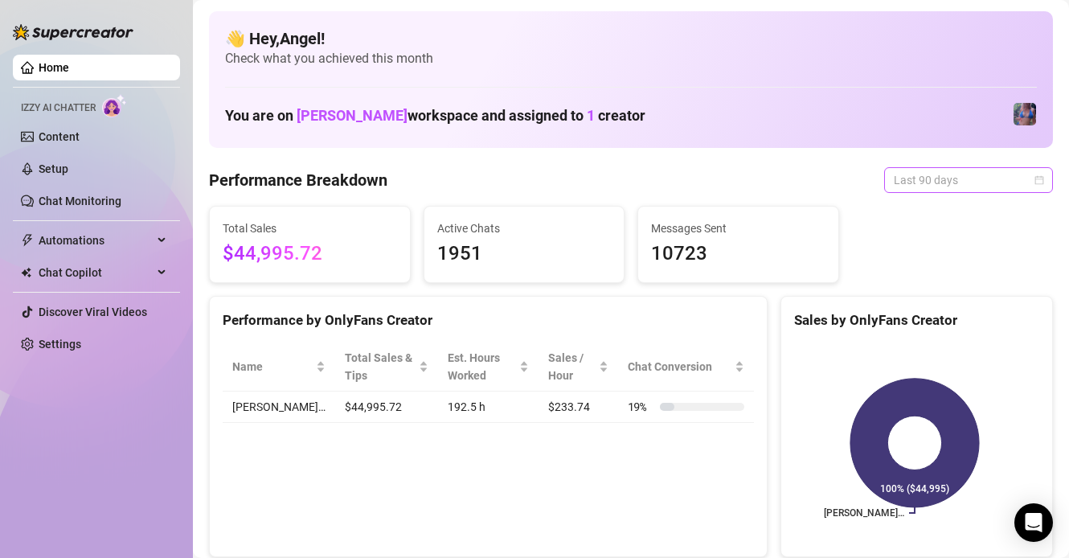
click at [948, 175] on span "Last 90 days" at bounding box center [968, 180] width 149 height 24
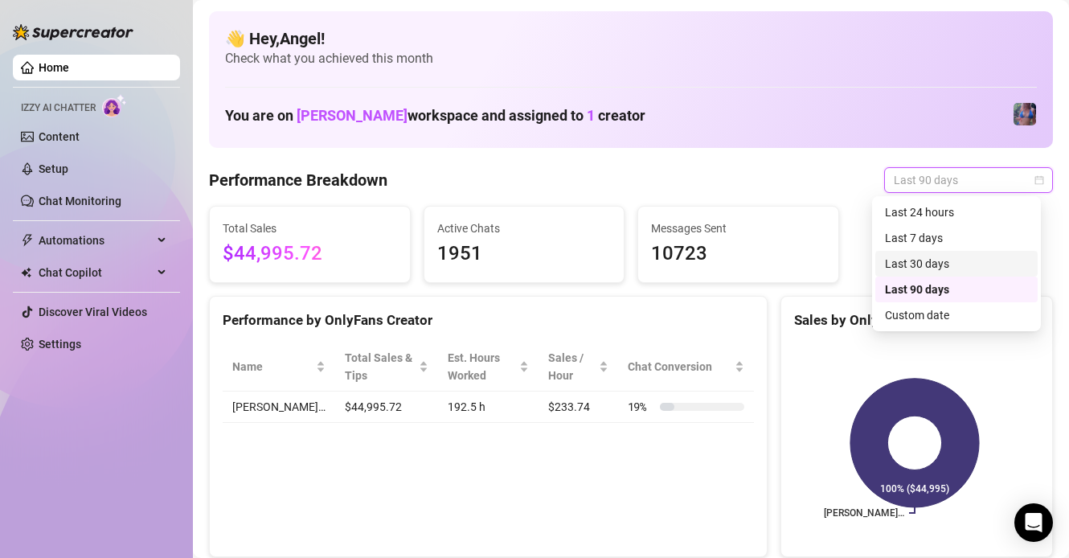
click at [953, 266] on div "Last 30 days" at bounding box center [956, 264] width 143 height 18
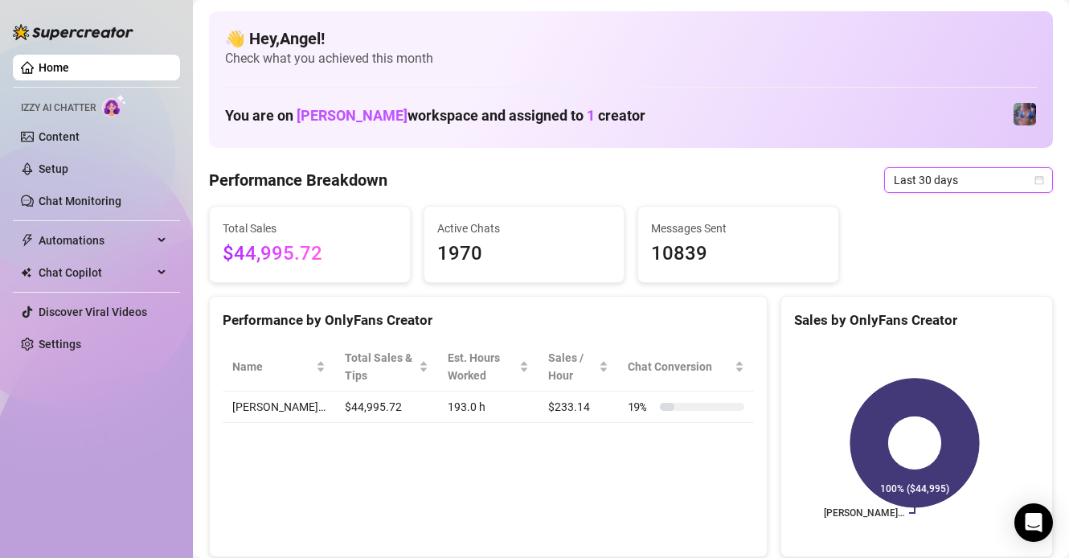
click at [915, 182] on span "Last 30 days" at bounding box center [968, 180] width 149 height 24
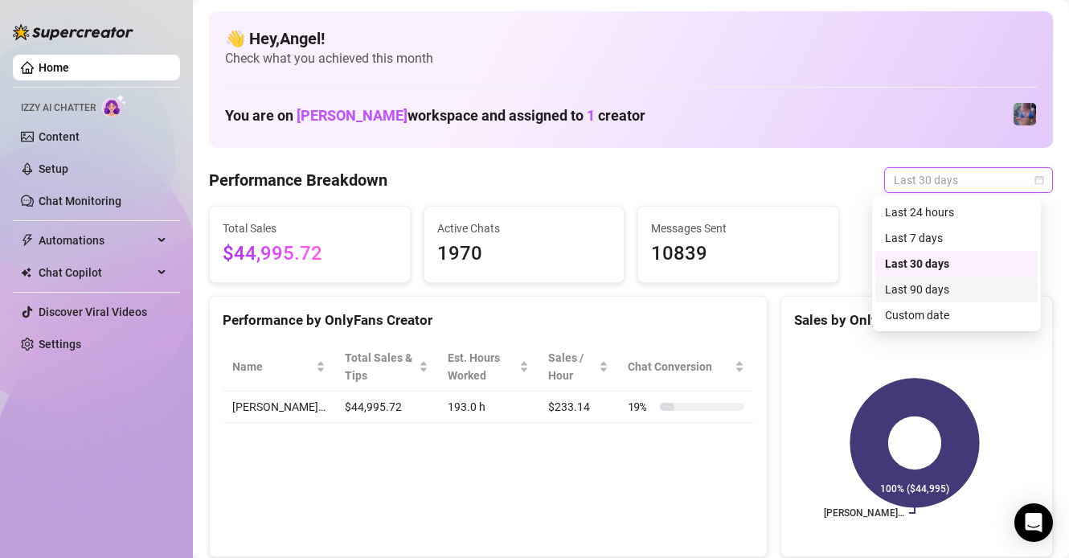
click at [931, 281] on div "Last 90 days" at bounding box center [956, 289] width 143 height 18
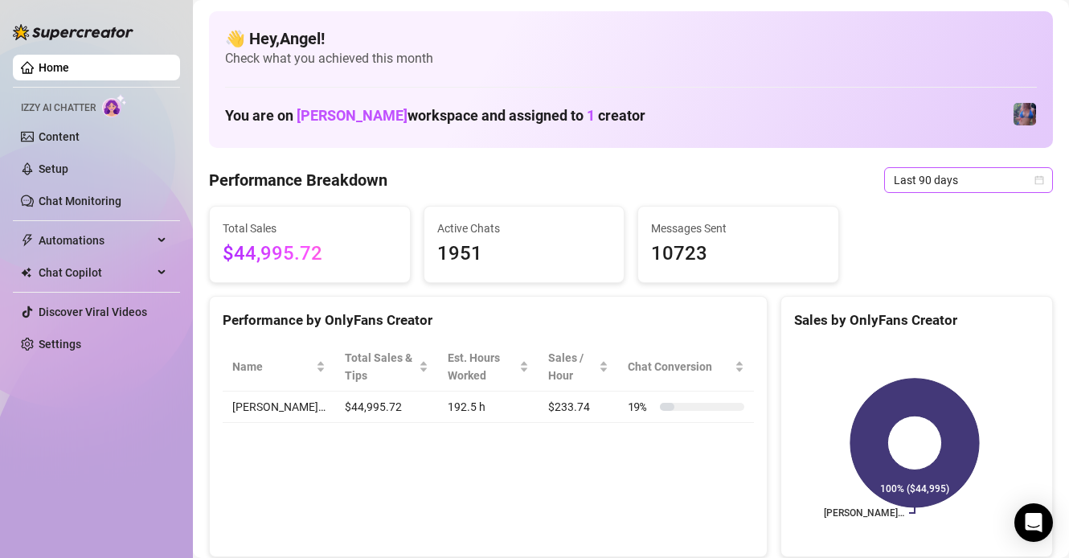
click at [936, 186] on span "Last 90 days" at bounding box center [968, 180] width 149 height 24
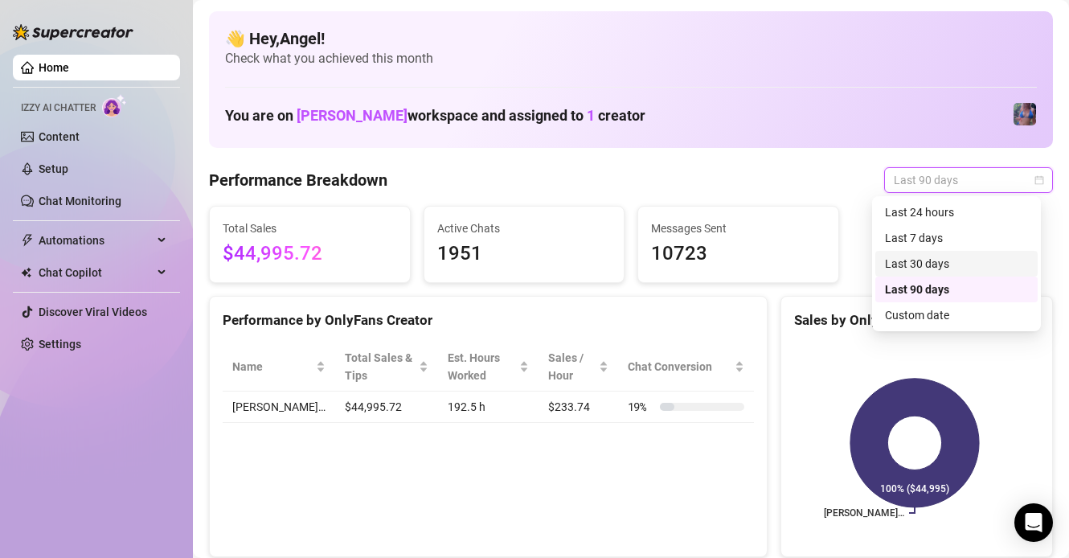
click at [948, 261] on div "Last 30 days" at bounding box center [956, 264] width 143 height 18
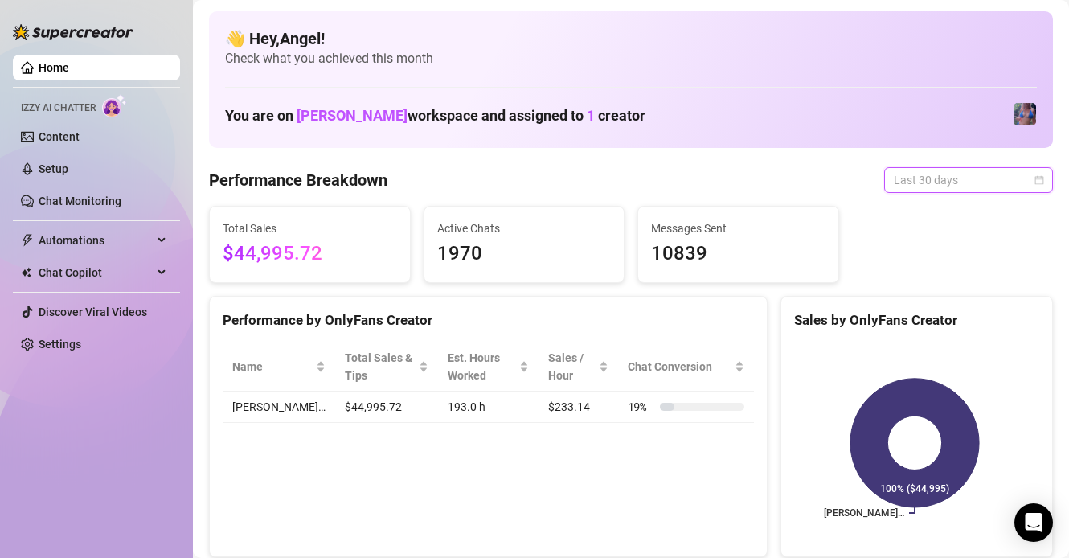
click at [955, 175] on span "Last 30 days" at bounding box center [968, 180] width 149 height 24
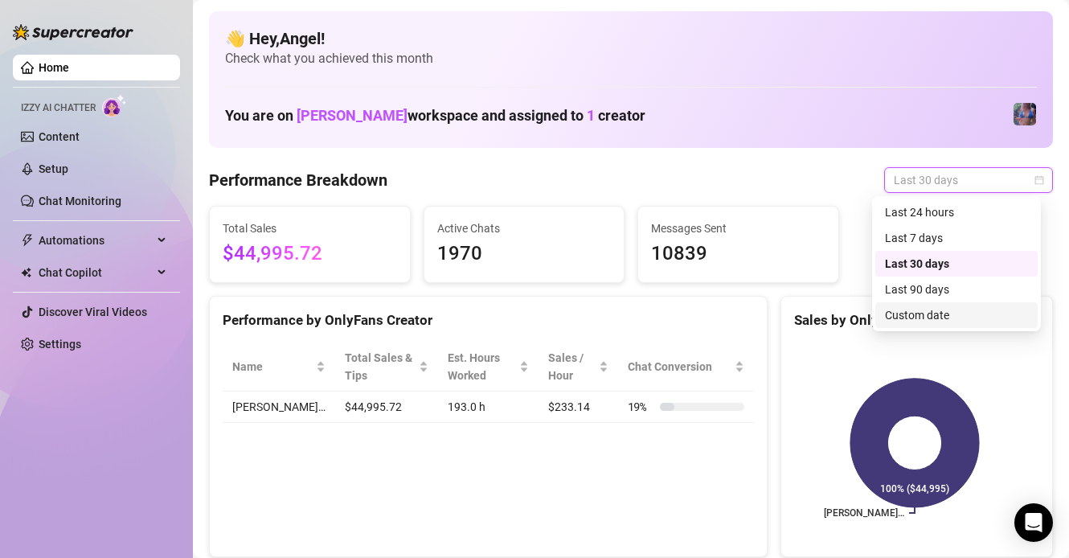
click at [939, 313] on div "Custom date" at bounding box center [956, 315] width 143 height 18
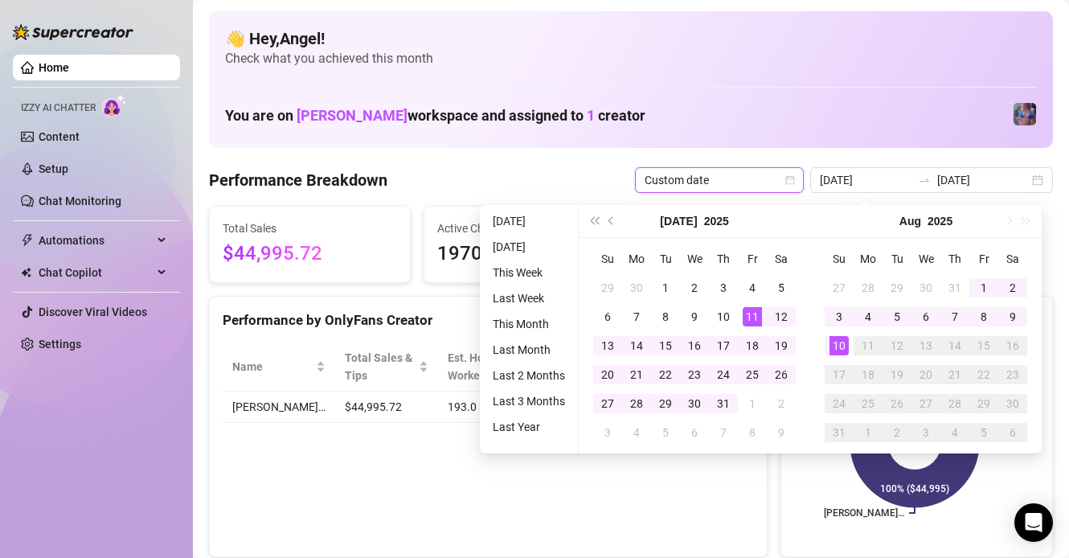
type input "[DATE]"
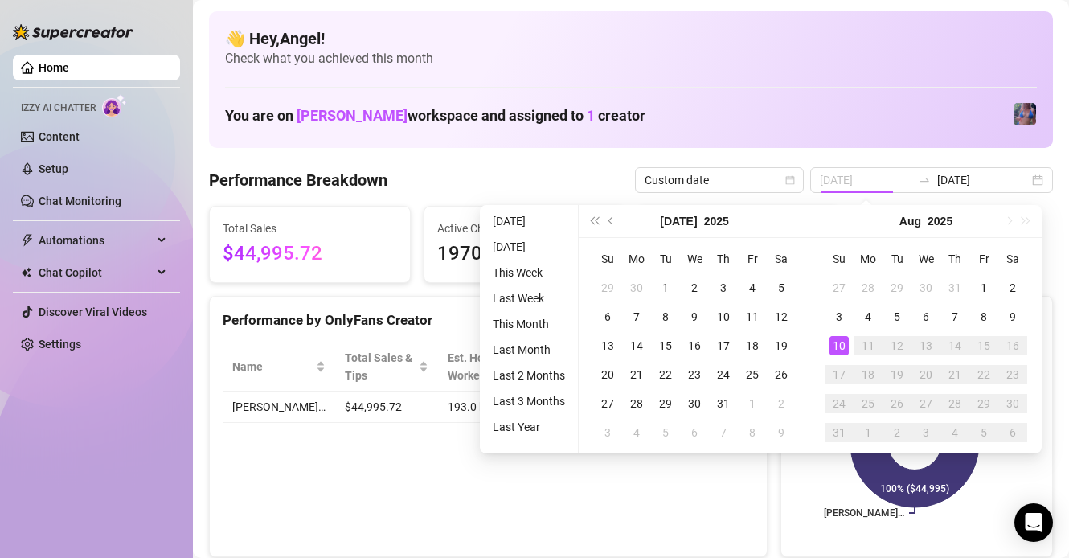
click at [841, 343] on div "10" at bounding box center [838, 345] width 19 height 19
click at [840, 345] on div "10" at bounding box center [838, 345] width 19 height 19
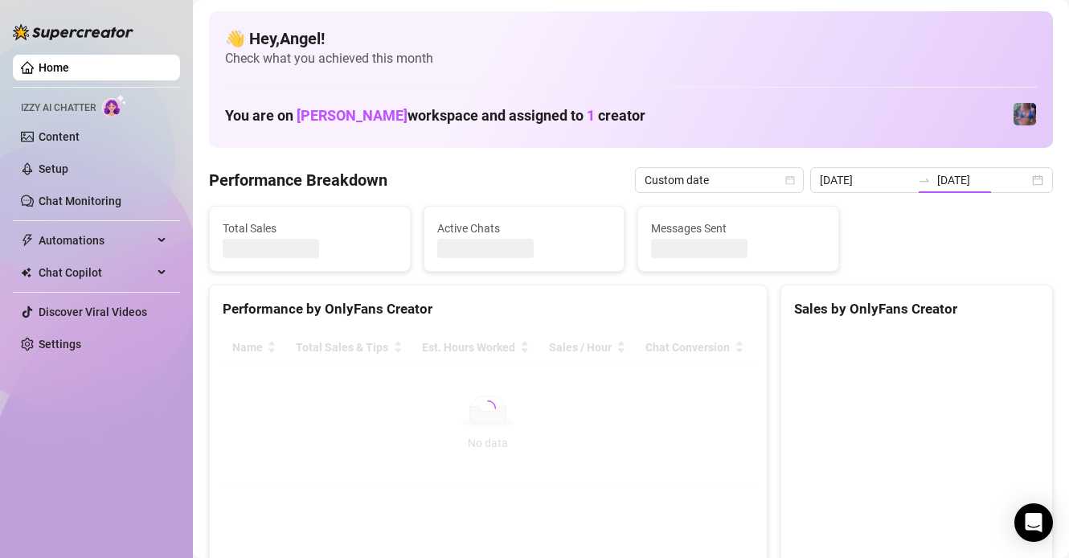
type input "[DATE]"
click at [572, 175] on div "Performance Breakdown Custom date [DATE] [DATE]" at bounding box center [631, 180] width 844 height 26
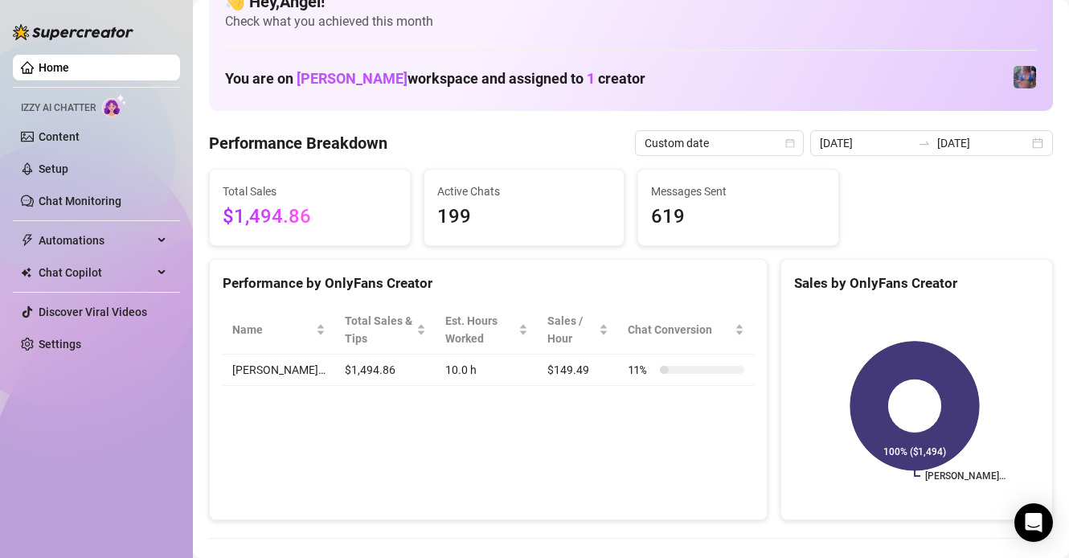
scroll to position [43, 0]
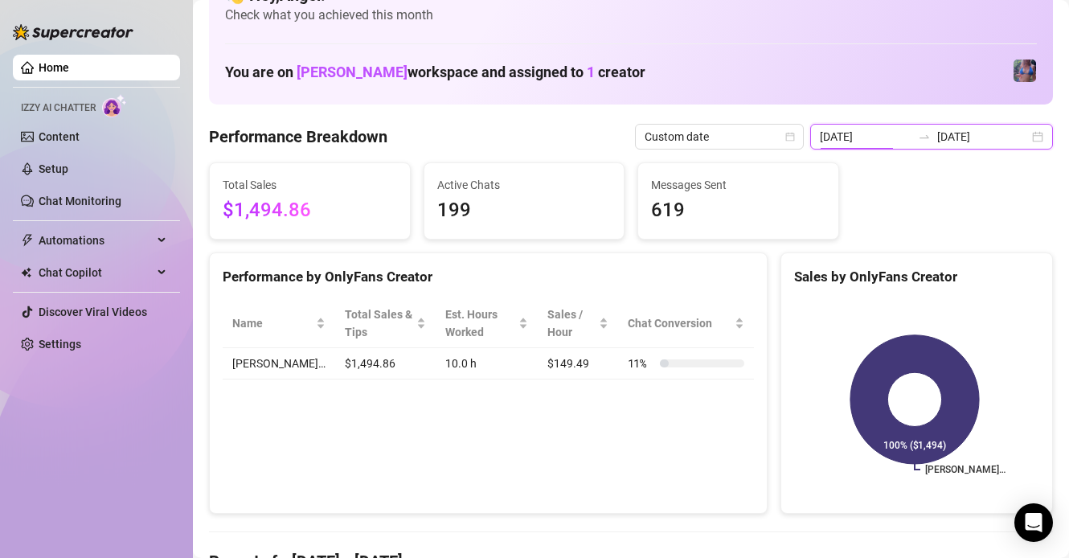
click at [882, 137] on input "[DATE]" at bounding box center [866, 137] width 92 height 18
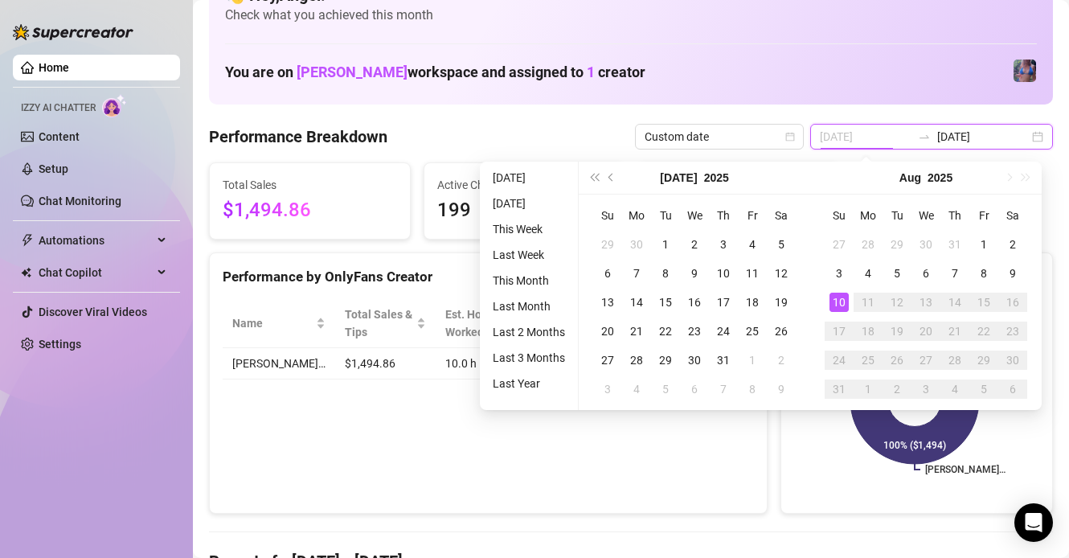
type input "[DATE]"
drag, startPoint x: 884, startPoint y: 109, endPoint x: 895, endPoint y: 117, distance: 13.2
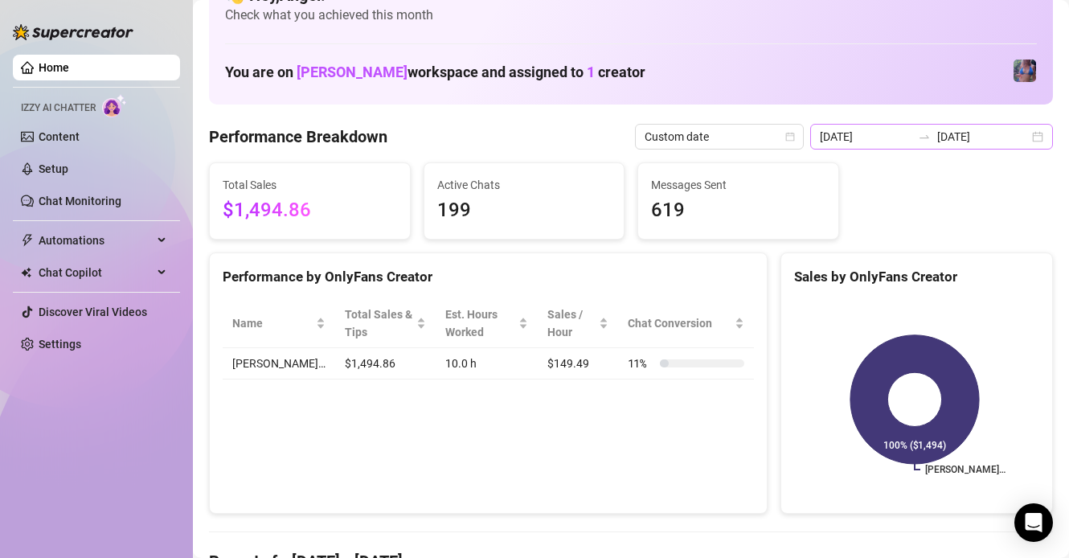
click at [930, 144] on div "[DATE] [DATE]" at bounding box center [931, 137] width 243 height 26
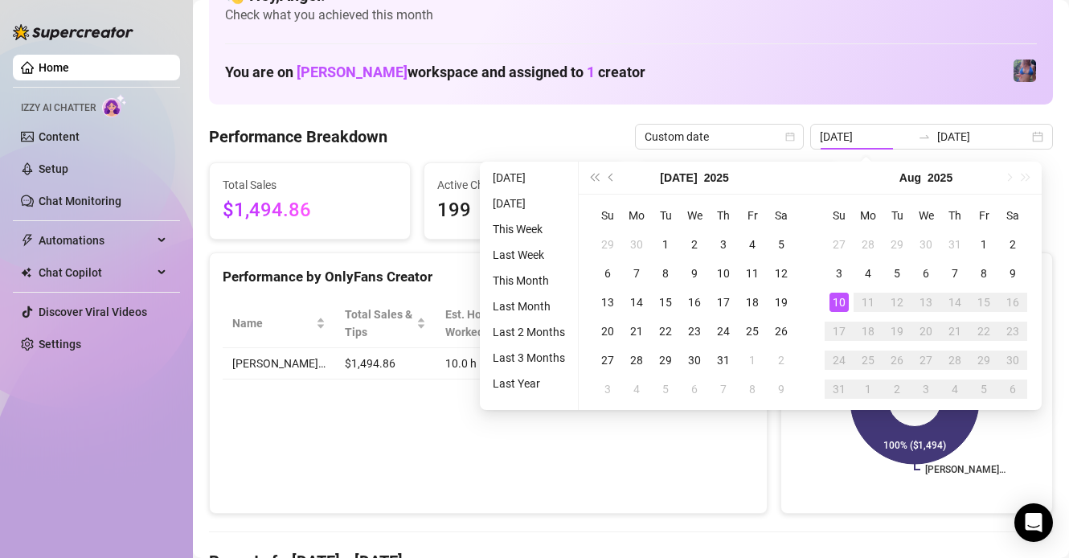
click at [69, 74] on link "Home" at bounding box center [54, 67] width 31 height 13
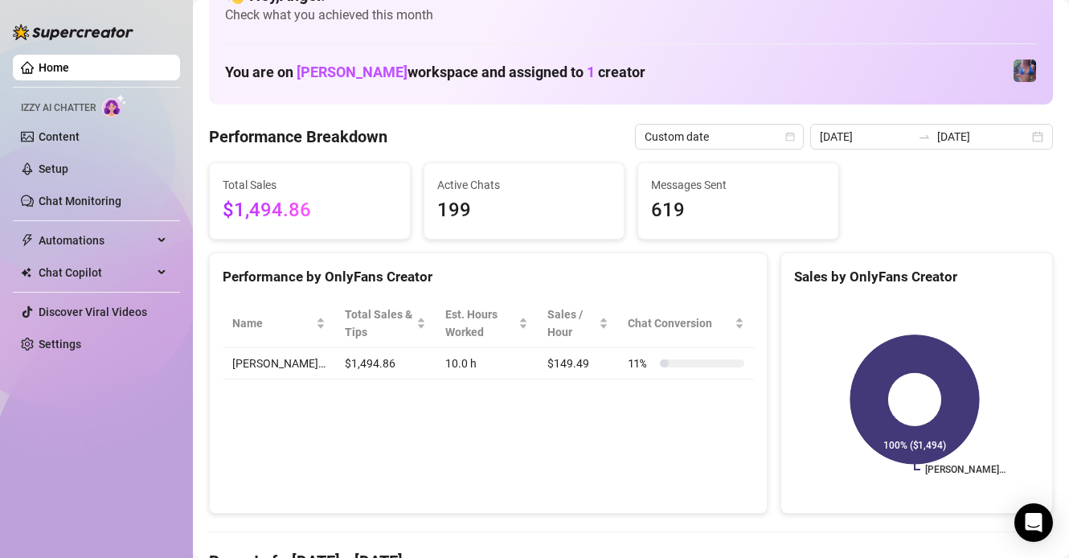
click at [69, 72] on link "Home" at bounding box center [54, 67] width 31 height 13
drag, startPoint x: 96, startPoint y: 72, endPoint x: 145, endPoint y: 76, distance: 49.2
click at [69, 72] on link "Home" at bounding box center [54, 67] width 31 height 13
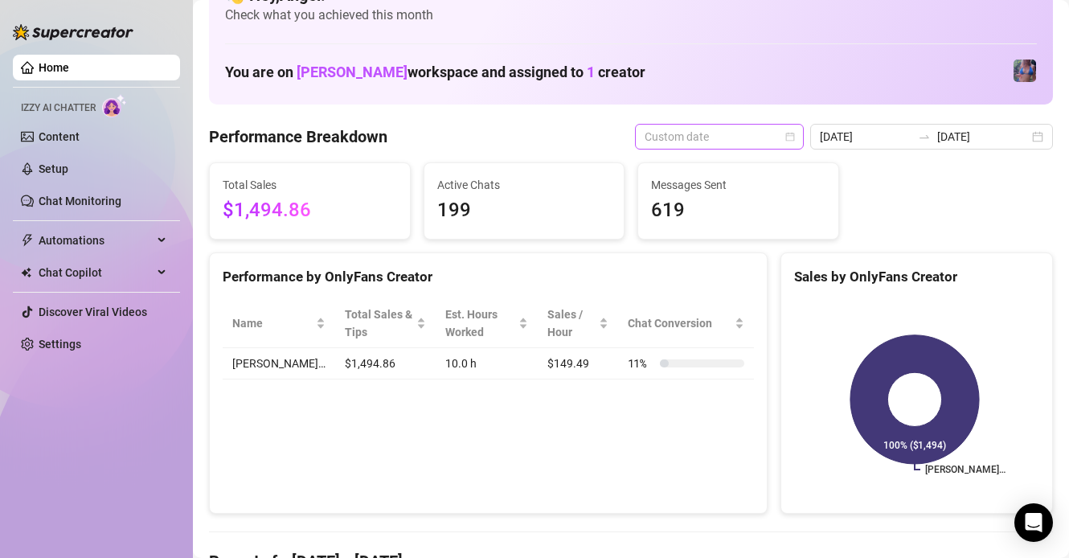
click at [706, 146] on span "Custom date" at bounding box center [719, 137] width 149 height 24
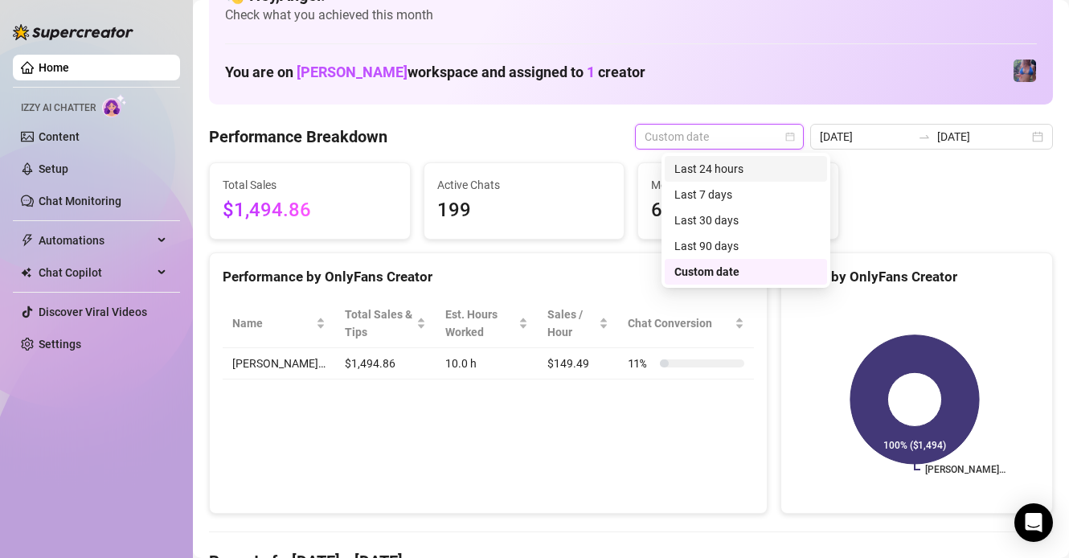
click at [714, 169] on div "Last 24 hours" at bounding box center [745, 169] width 143 height 18
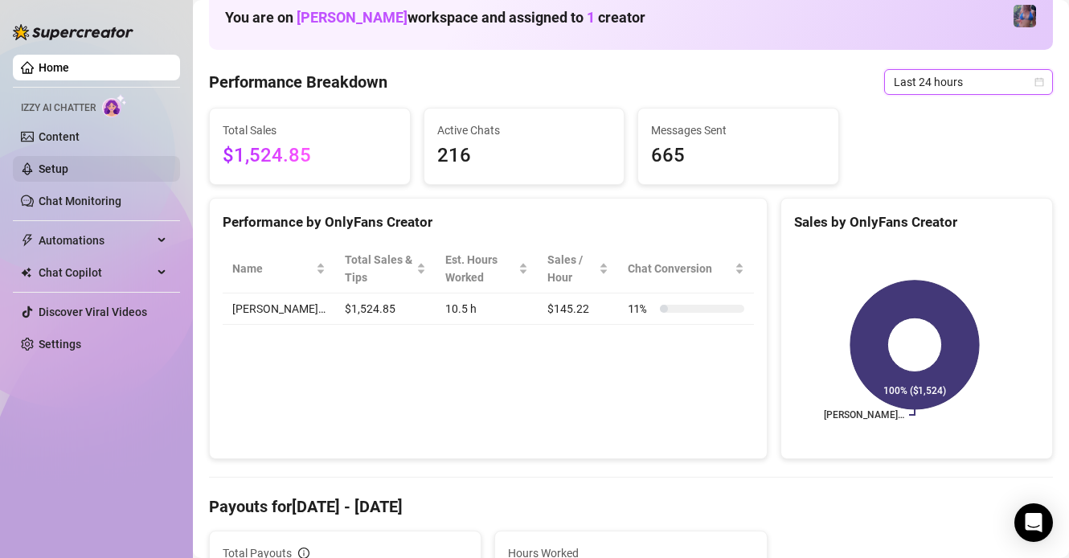
scroll to position [0, 0]
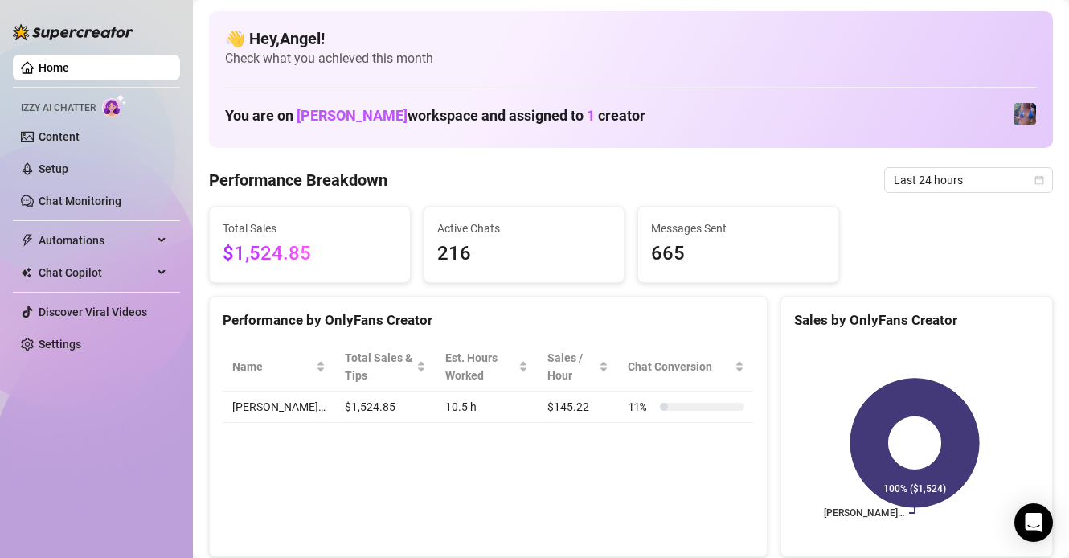
drag, startPoint x: 890, startPoint y: 182, endPoint x: 903, endPoint y: 240, distance: 60.2
click at [894, 182] on span "Last 24 hours" at bounding box center [968, 180] width 149 height 24
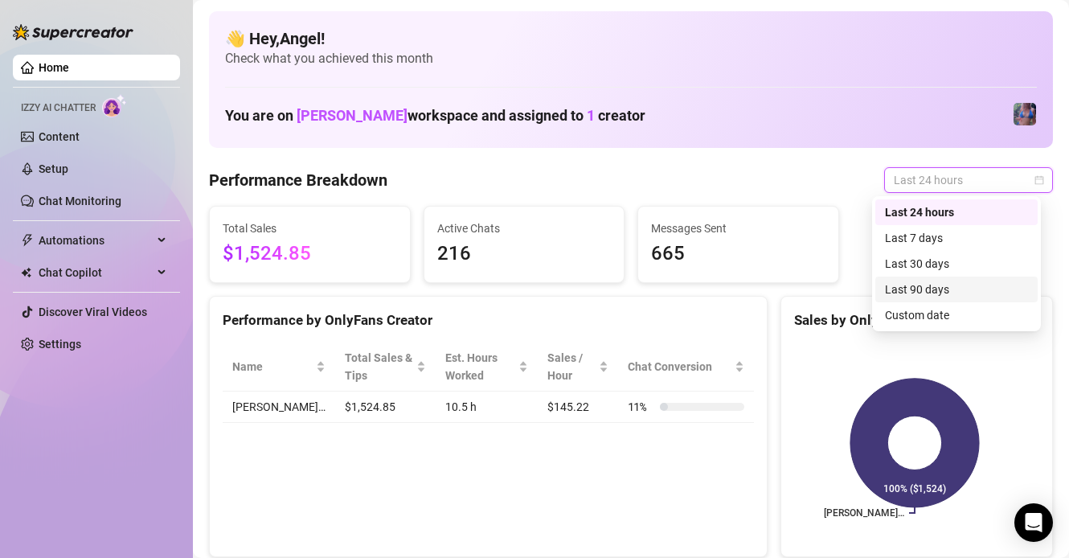
click at [929, 293] on div "Last 90 days" at bounding box center [956, 289] width 143 height 18
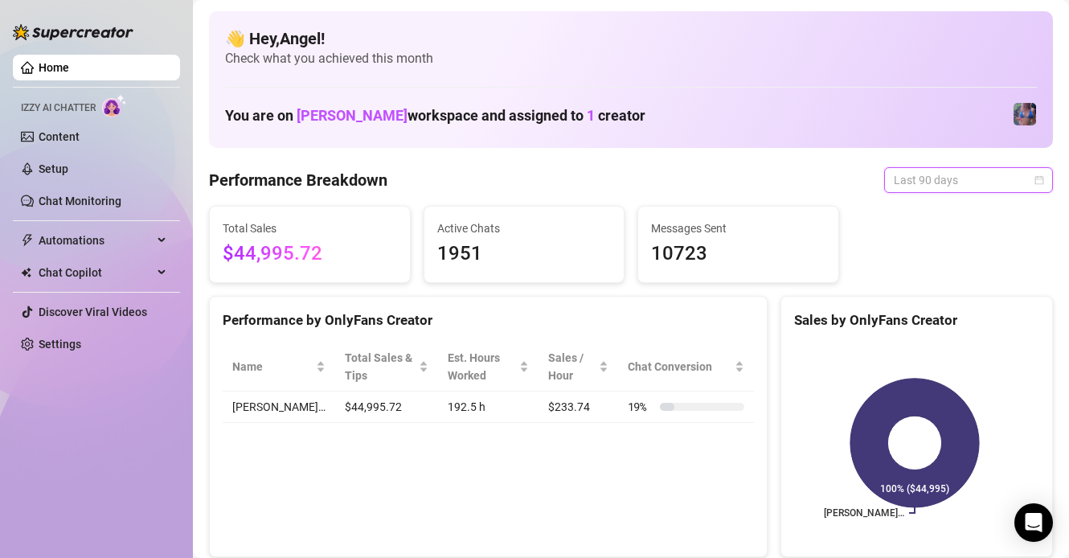
click at [932, 180] on span "Last 90 days" at bounding box center [968, 180] width 149 height 24
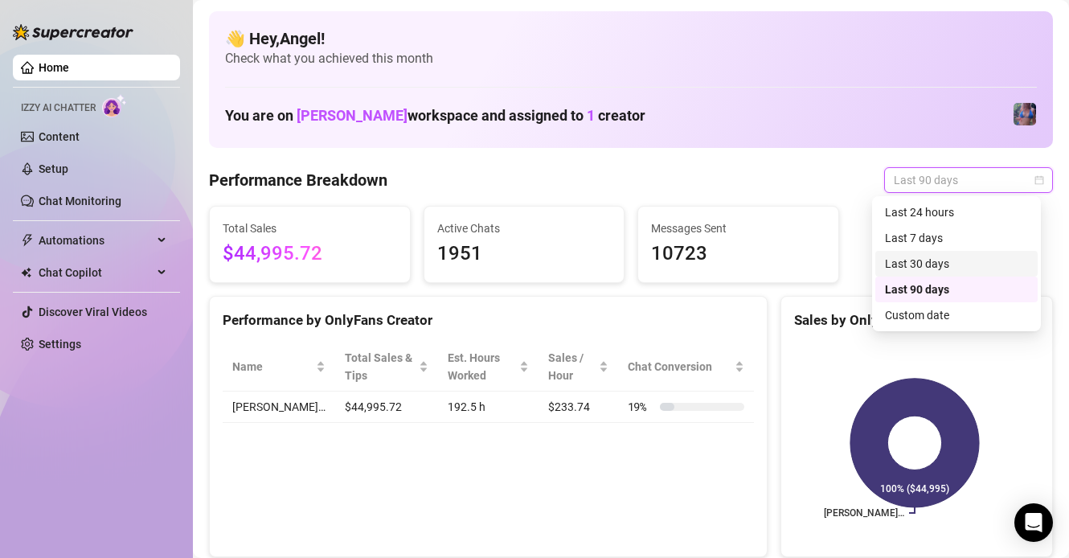
click at [936, 271] on div "Last 30 days" at bounding box center [956, 264] width 143 height 18
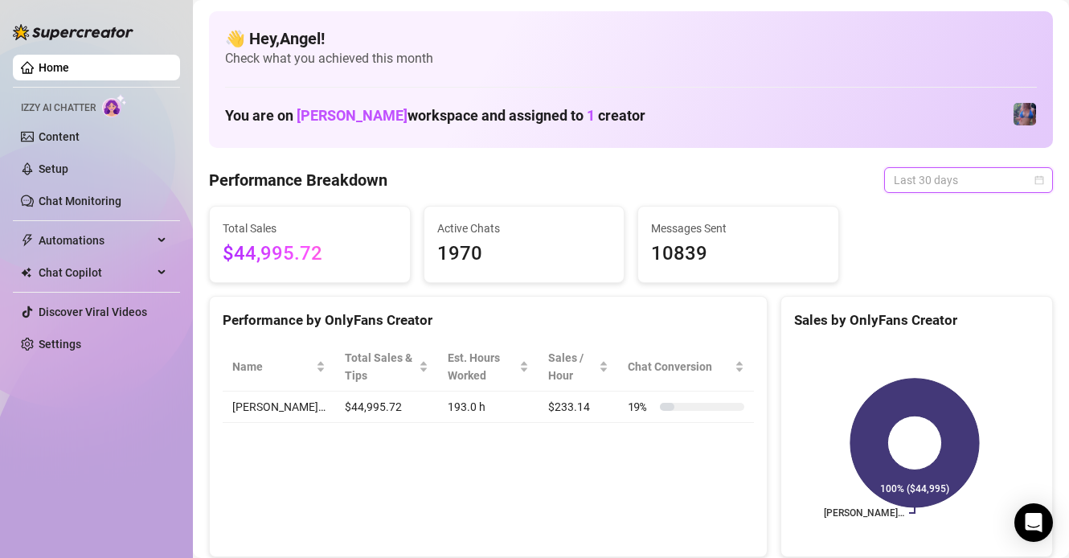
click at [936, 177] on span "Last 30 days" at bounding box center [968, 180] width 149 height 24
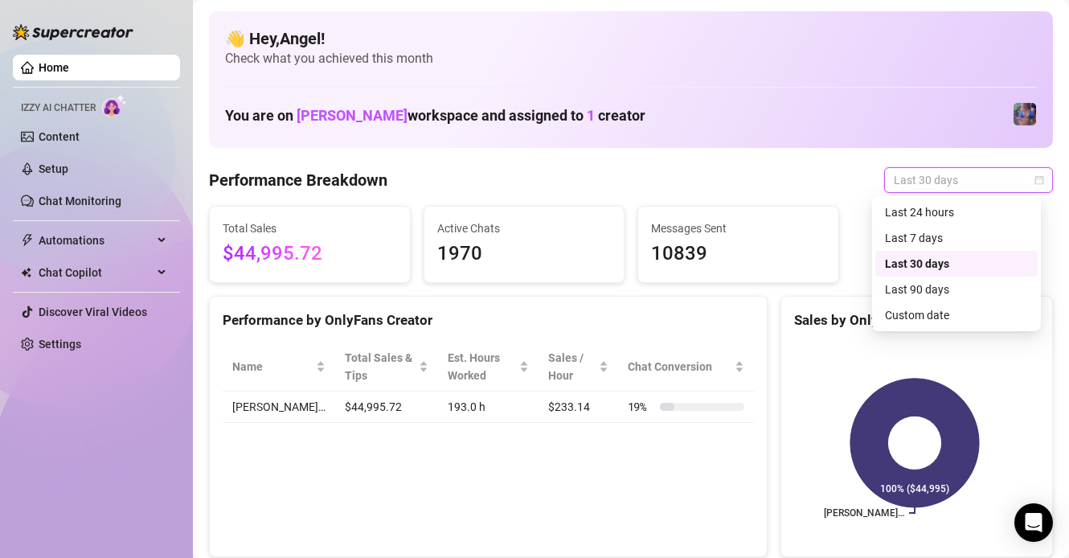
click at [930, 241] on div "Last 7 days" at bounding box center [956, 238] width 143 height 18
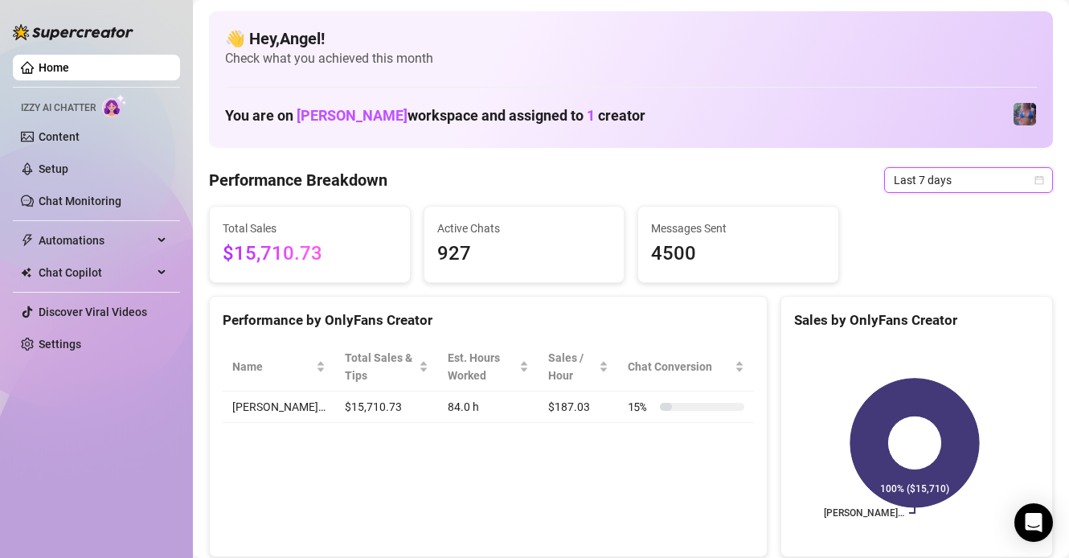
click at [939, 178] on span "Last 7 days" at bounding box center [968, 180] width 149 height 24
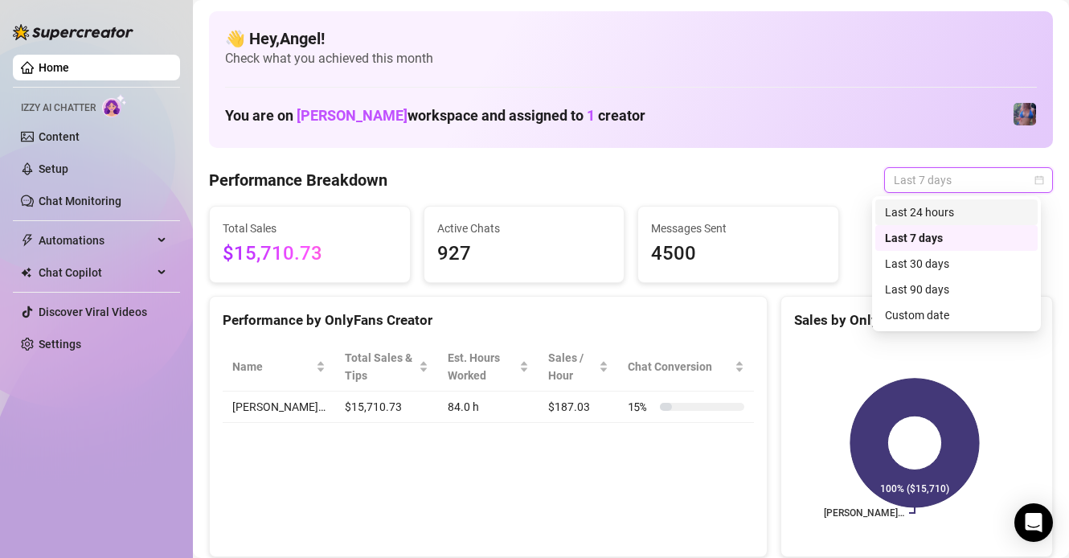
click at [925, 214] on div "Last 24 hours" at bounding box center [956, 212] width 143 height 18
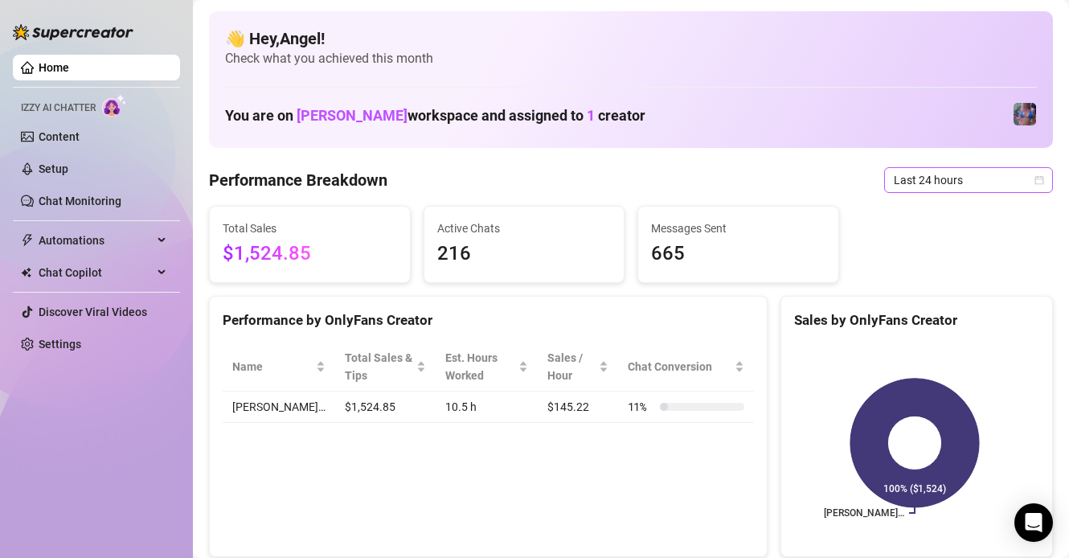
click at [935, 186] on span "Last 24 hours" at bounding box center [968, 180] width 149 height 24
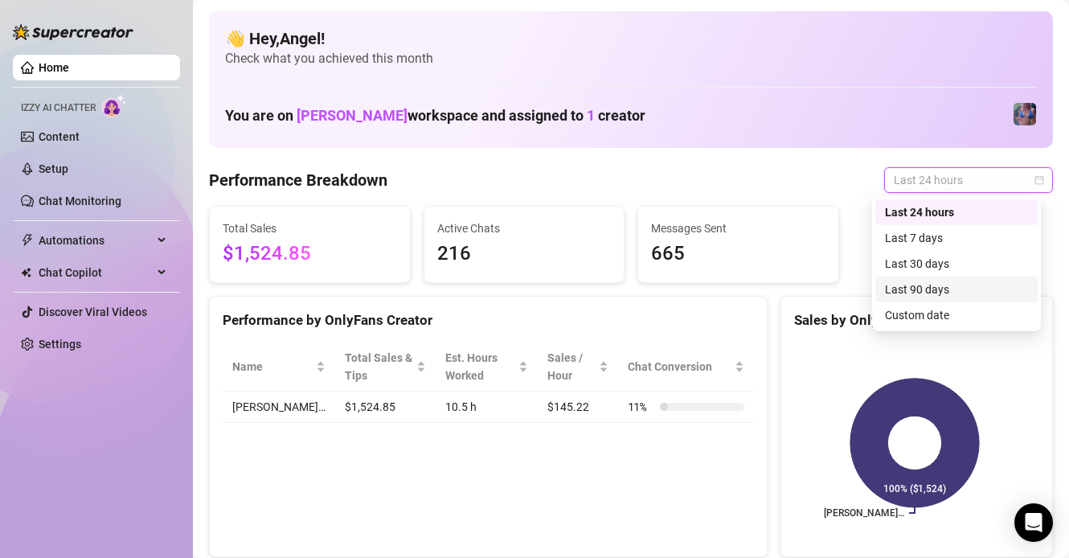
click at [975, 288] on div "Last 90 days" at bounding box center [956, 289] width 143 height 18
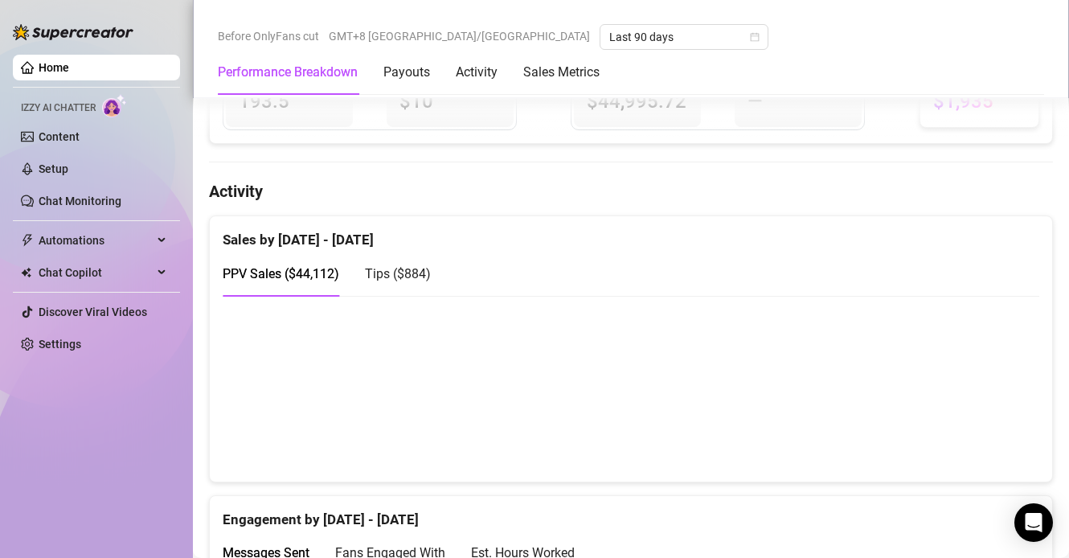
scroll to position [714, 0]
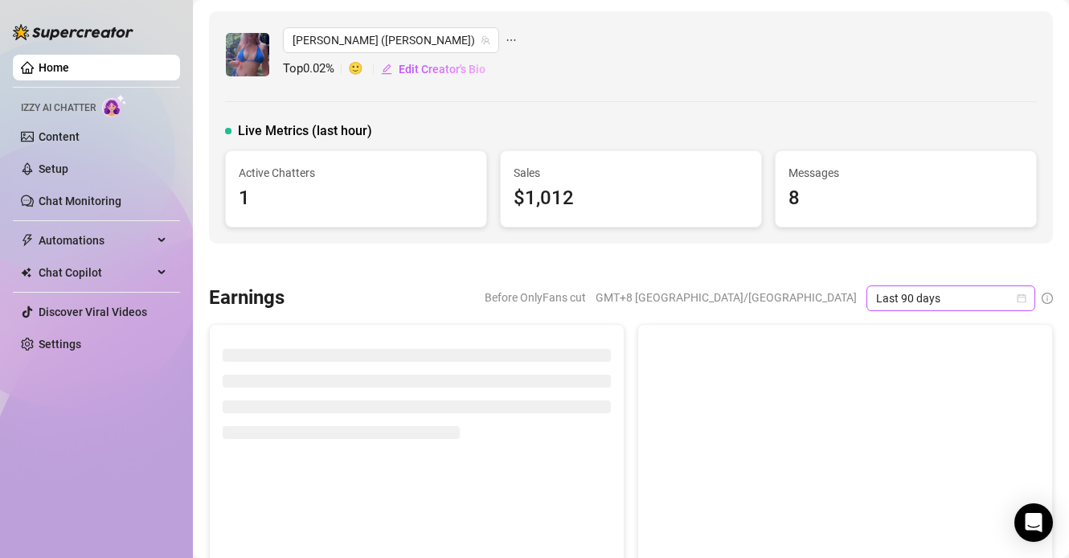
click at [902, 292] on span "Last 90 days" at bounding box center [950, 298] width 149 height 24
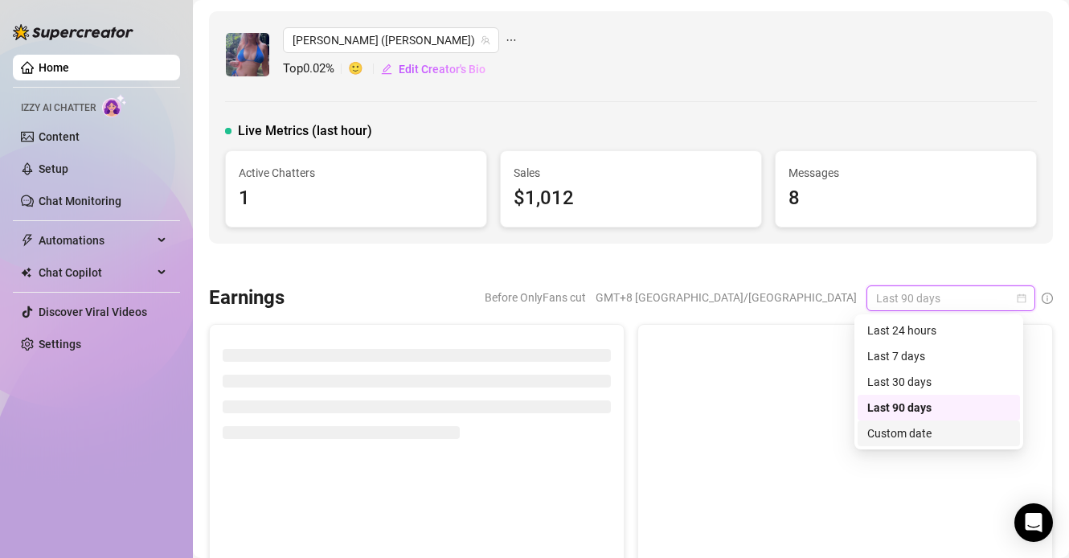
click at [918, 429] on div "Custom date" at bounding box center [938, 433] width 143 height 18
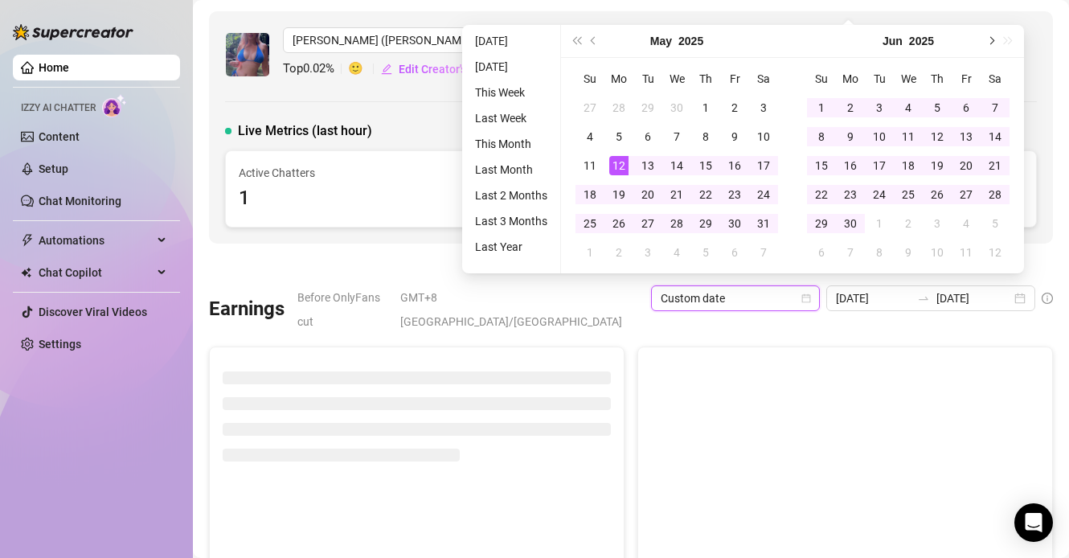
click at [991, 43] on span "Next month (PageDown)" at bounding box center [990, 41] width 8 height 8
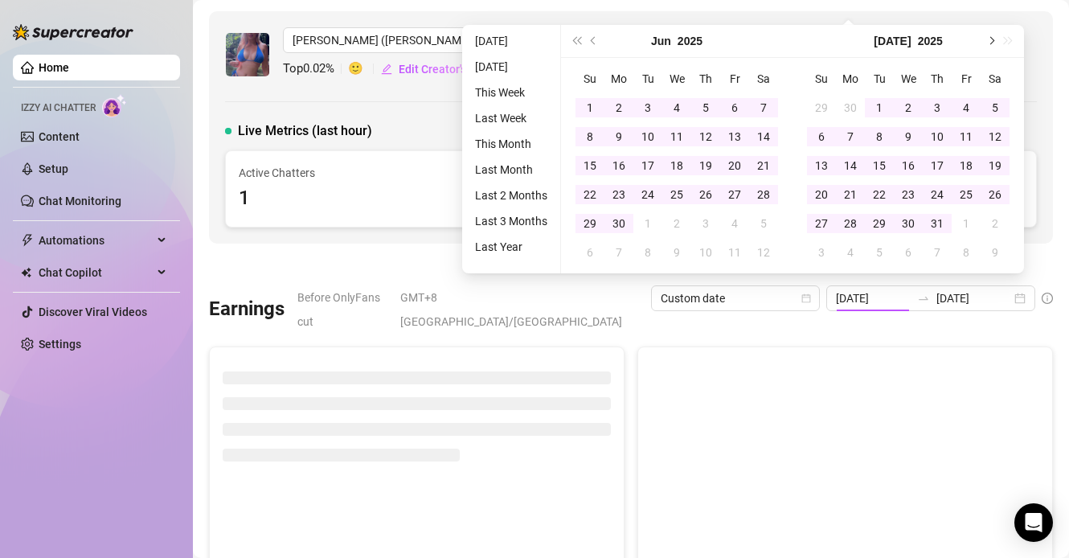
click at [991, 43] on span "Next month (PageDown)" at bounding box center [990, 41] width 8 height 8
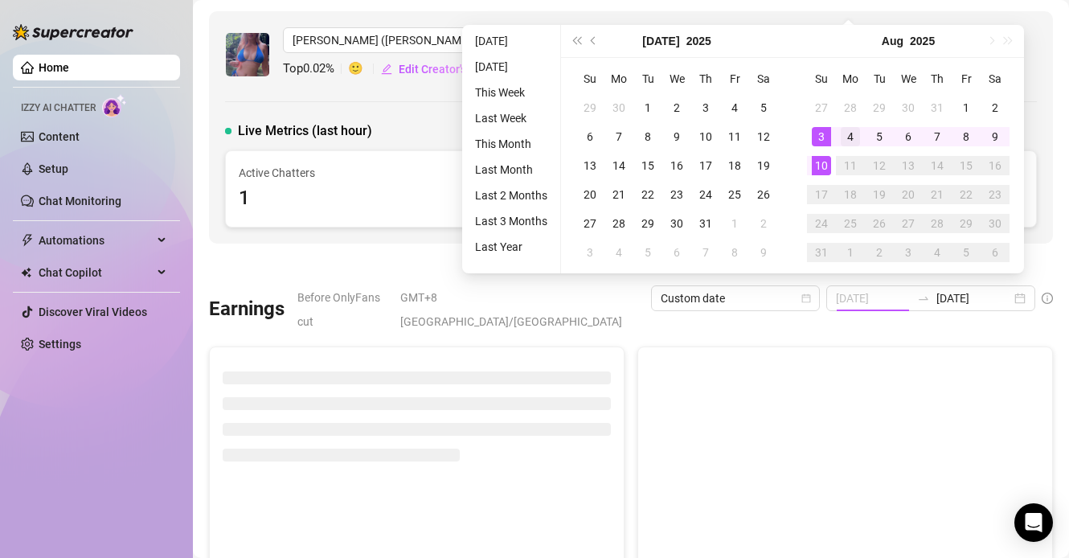
type input "[DATE]"
click at [849, 137] on div "4" at bounding box center [850, 136] width 19 height 19
click at [825, 166] on div "10" at bounding box center [821, 165] width 19 height 19
type input "[DATE]"
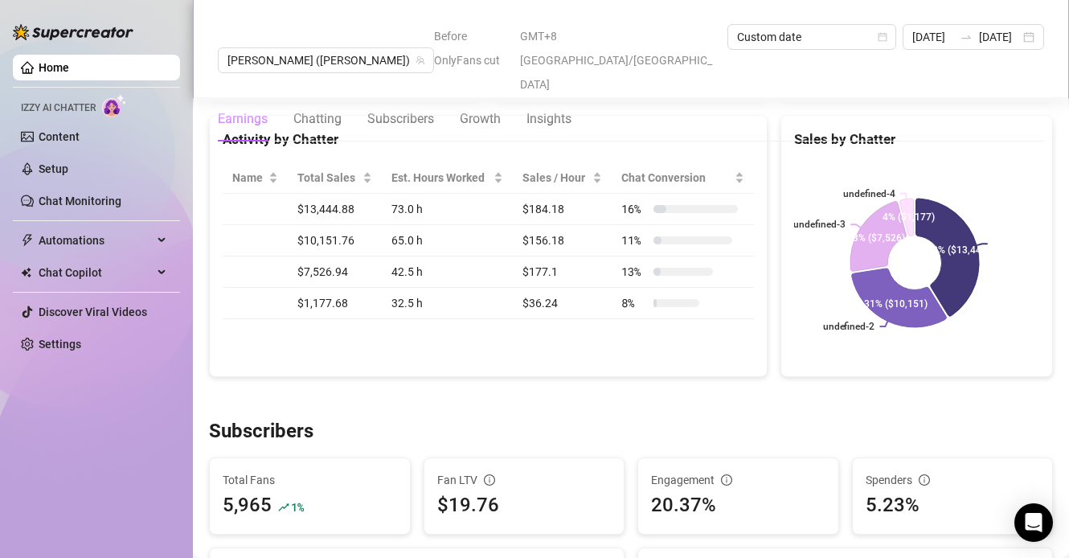
scroll to position [661, 0]
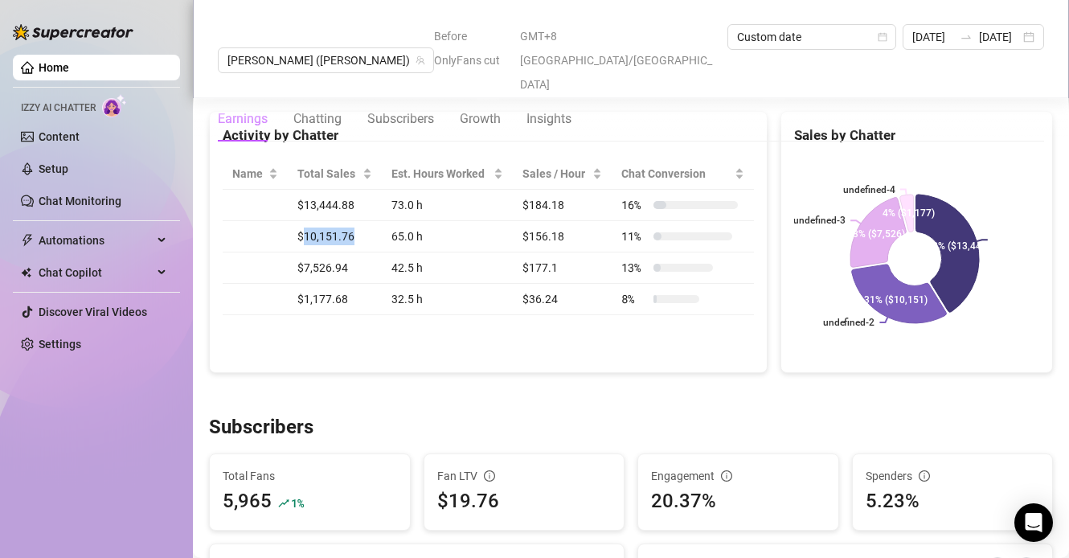
drag, startPoint x: 304, startPoint y: 214, endPoint x: 350, endPoint y: 212, distance: 45.8
click at [350, 221] on td "$10,151.76" at bounding box center [335, 236] width 94 height 31
drag, startPoint x: 349, startPoint y: 245, endPoint x: 301, endPoint y: 240, distance: 48.5
click at [301, 252] on td "$7,526.94" at bounding box center [335, 267] width 94 height 31
drag, startPoint x: 289, startPoint y: 180, endPoint x: 353, endPoint y: 184, distance: 63.6
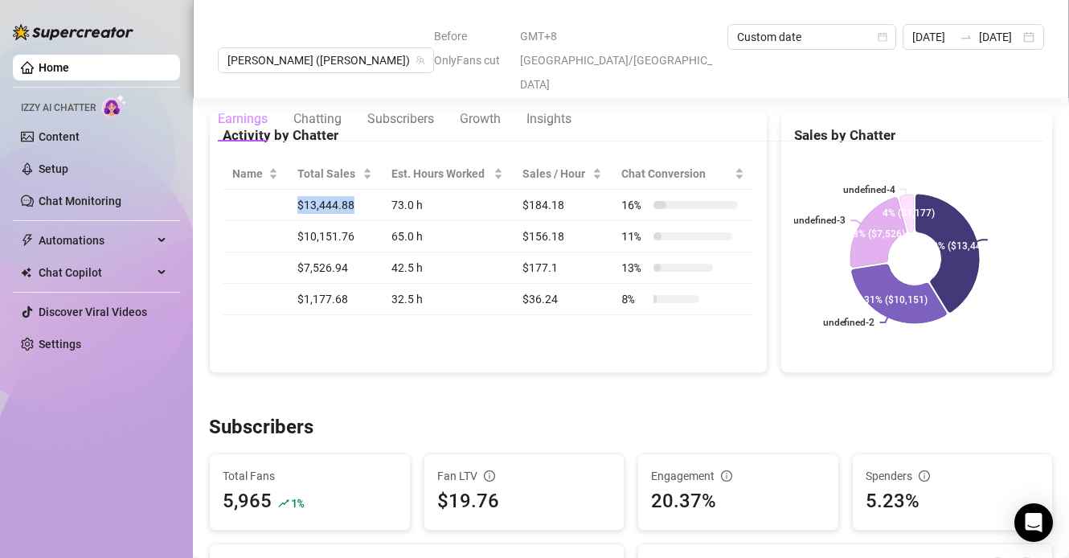
click at [353, 190] on td "$13,444.88" at bounding box center [335, 205] width 94 height 31
drag, startPoint x: 412, startPoint y: 185, endPoint x: 360, endPoint y: 177, distance: 52.9
click at [360, 190] on tr "$13,444.88 73.0 h $184.18 16 %" at bounding box center [488, 205] width 531 height 31
click at [521, 415] on div "Subscribers" at bounding box center [631, 428] width 844 height 26
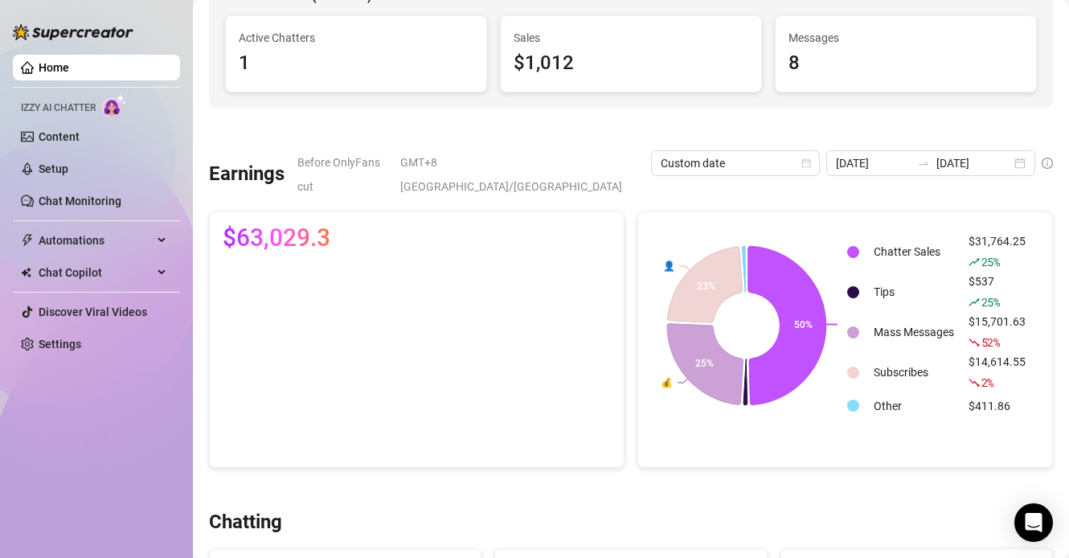
scroll to position [0, 0]
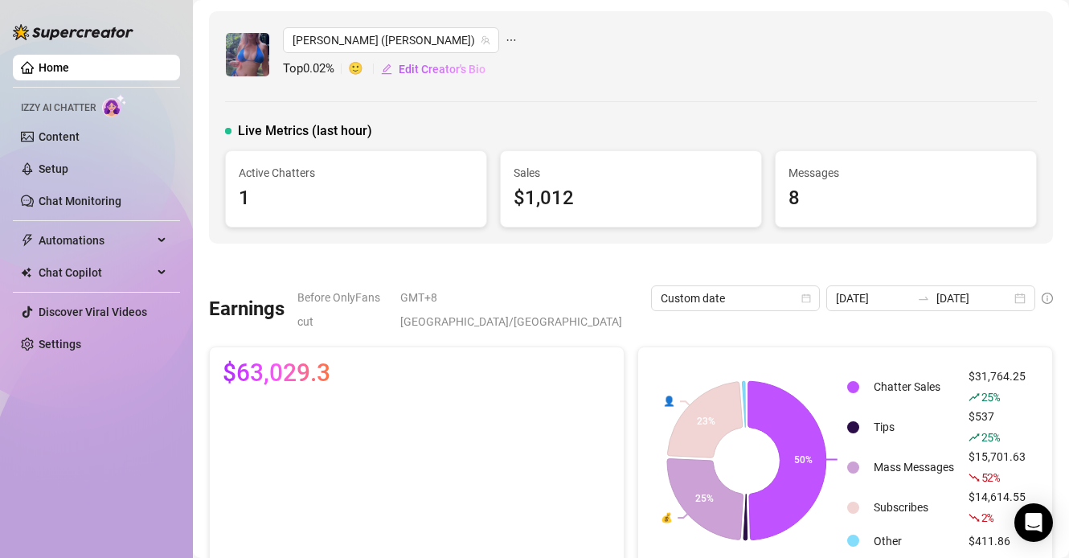
click at [39, 71] on link "Home" at bounding box center [54, 67] width 31 height 13
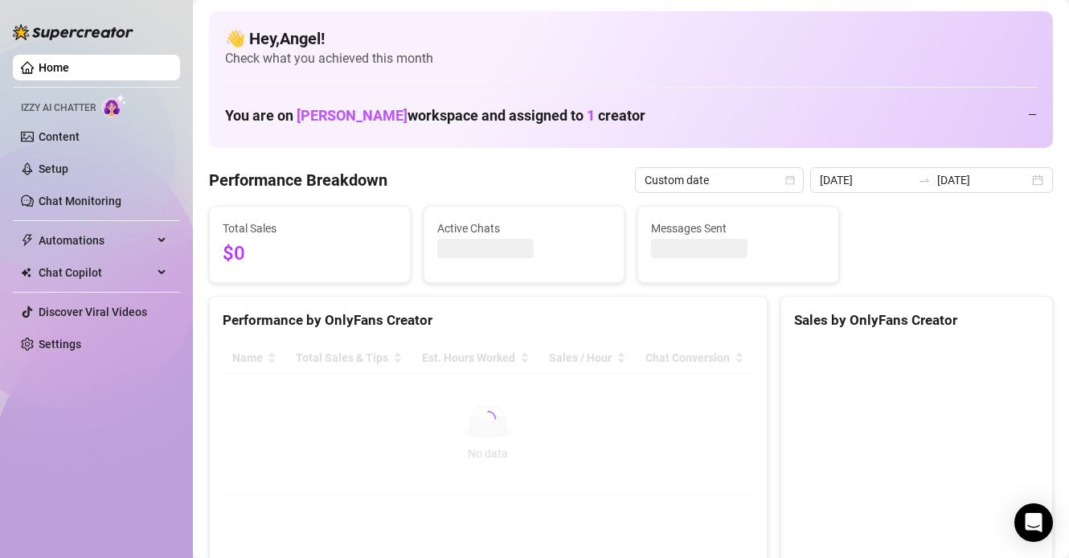
click at [39, 71] on link "Home" at bounding box center [54, 67] width 31 height 13
click at [39, 67] on link "Home" at bounding box center [54, 67] width 31 height 13
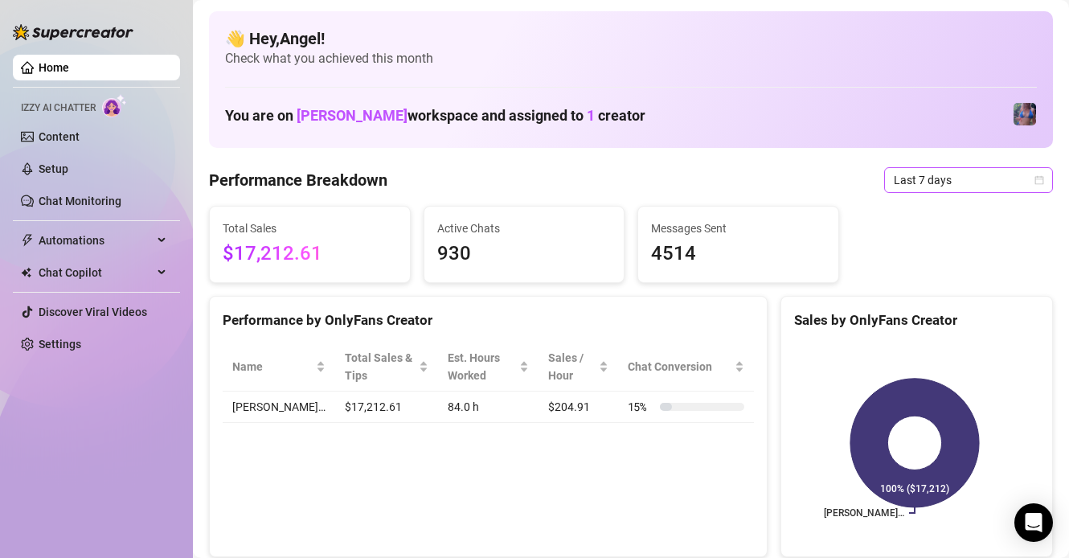
click at [941, 177] on span "Last 7 days" at bounding box center [968, 180] width 149 height 24
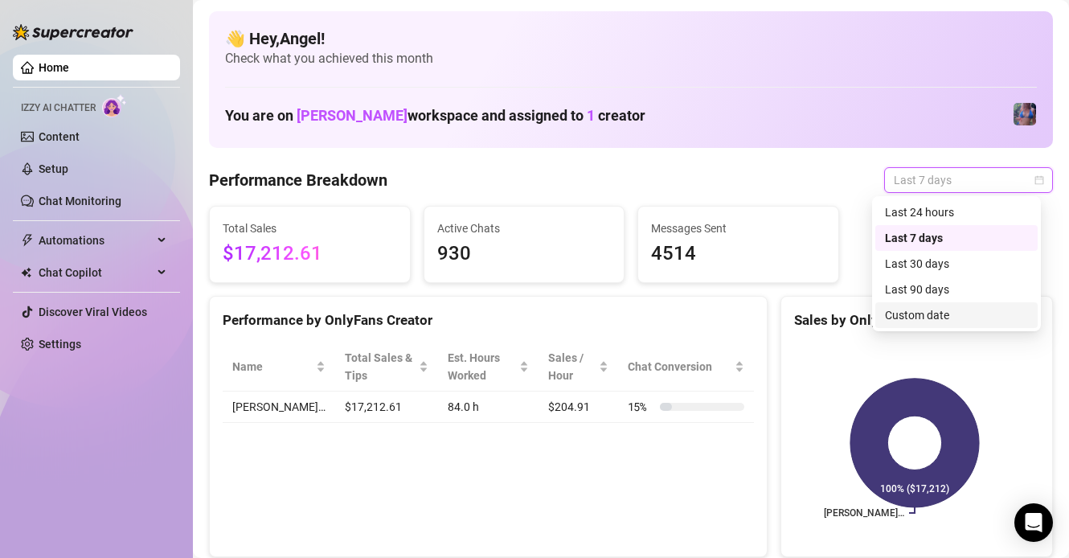
click at [920, 310] on div "Custom date" at bounding box center [956, 315] width 143 height 18
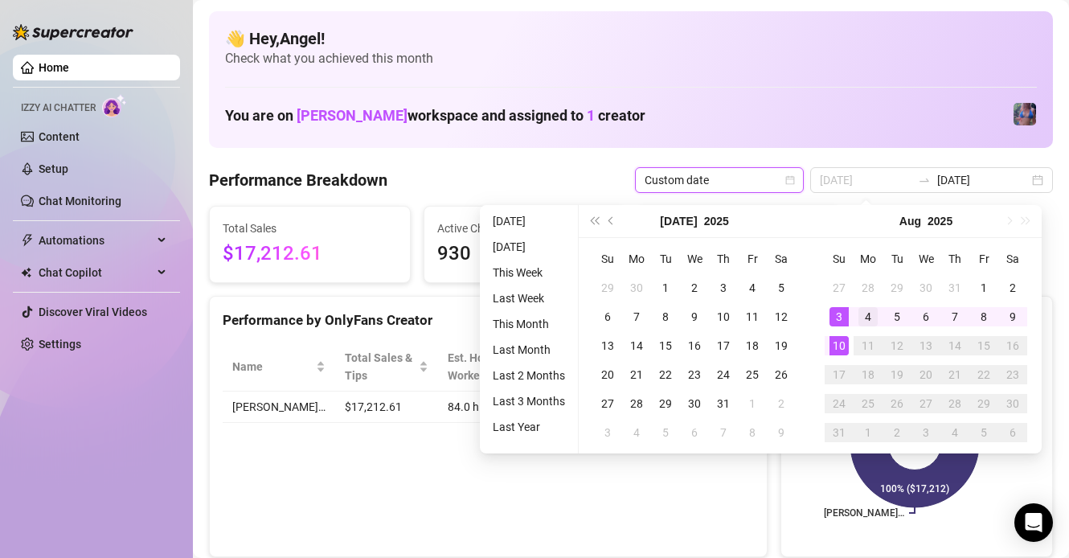
type input "[DATE]"
click at [859, 319] on div "4" at bounding box center [867, 316] width 19 height 19
click at [844, 341] on div "10" at bounding box center [838, 345] width 19 height 19
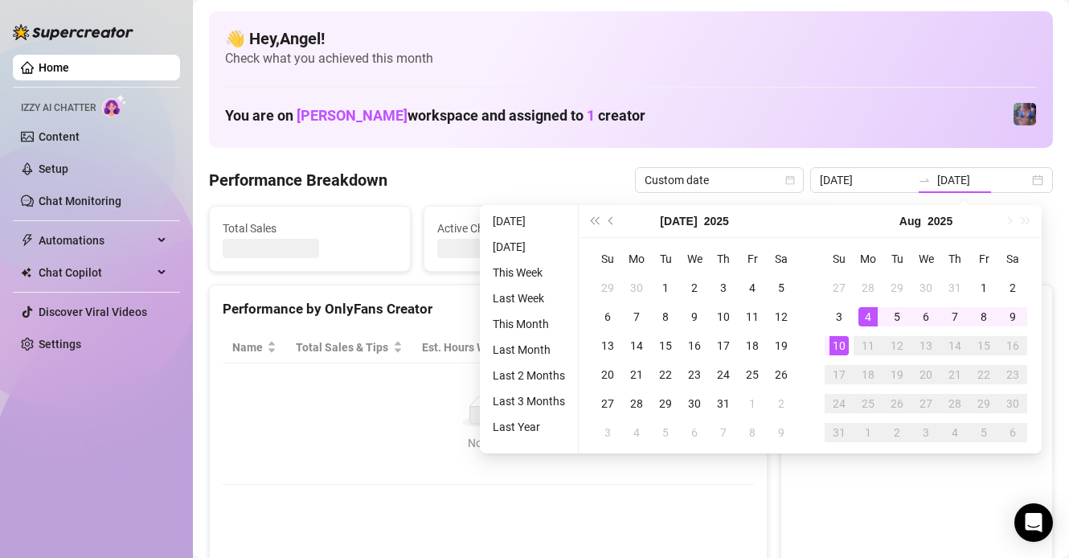
type input "[DATE]"
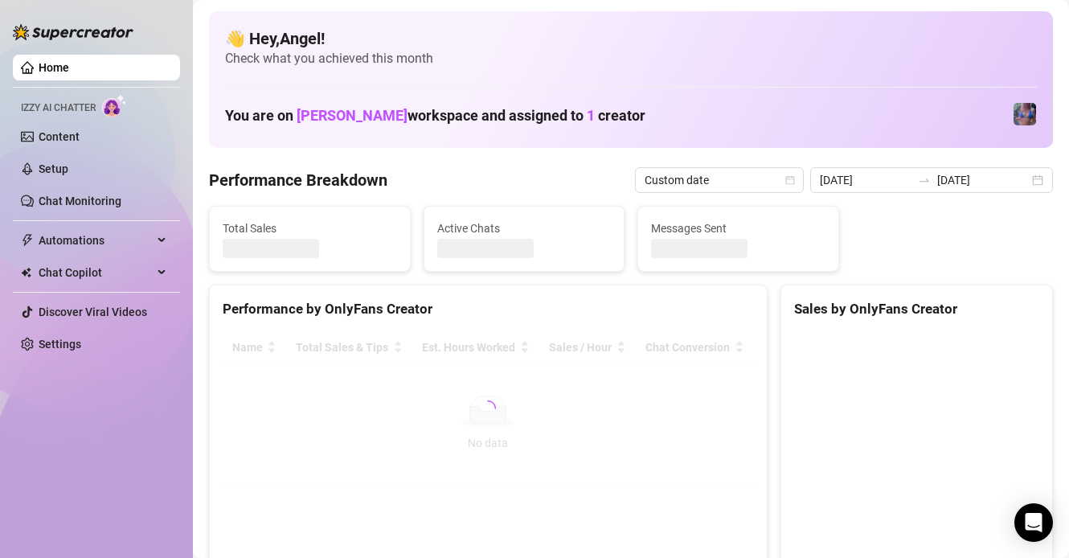
click at [574, 182] on div "Performance Breakdown Custom date 2025-08-04 2025-08-10" at bounding box center [631, 180] width 844 height 26
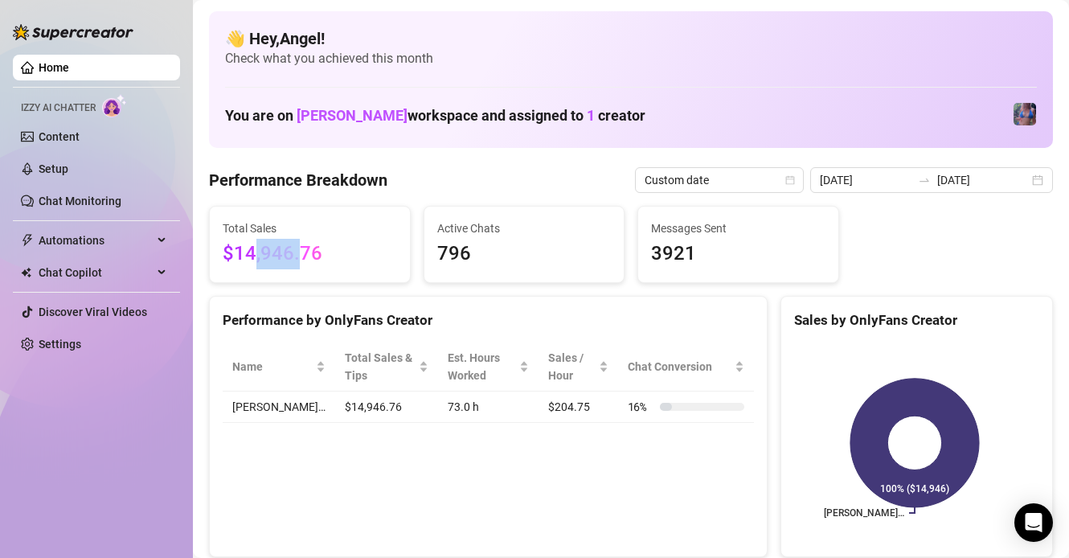
drag, startPoint x: 255, startPoint y: 261, endPoint x: 303, endPoint y: 262, distance: 48.2
click at [303, 262] on span "$14,946.76" at bounding box center [310, 254] width 174 height 31
click at [954, 180] on span "Last 7 days" at bounding box center [968, 180] width 149 height 24
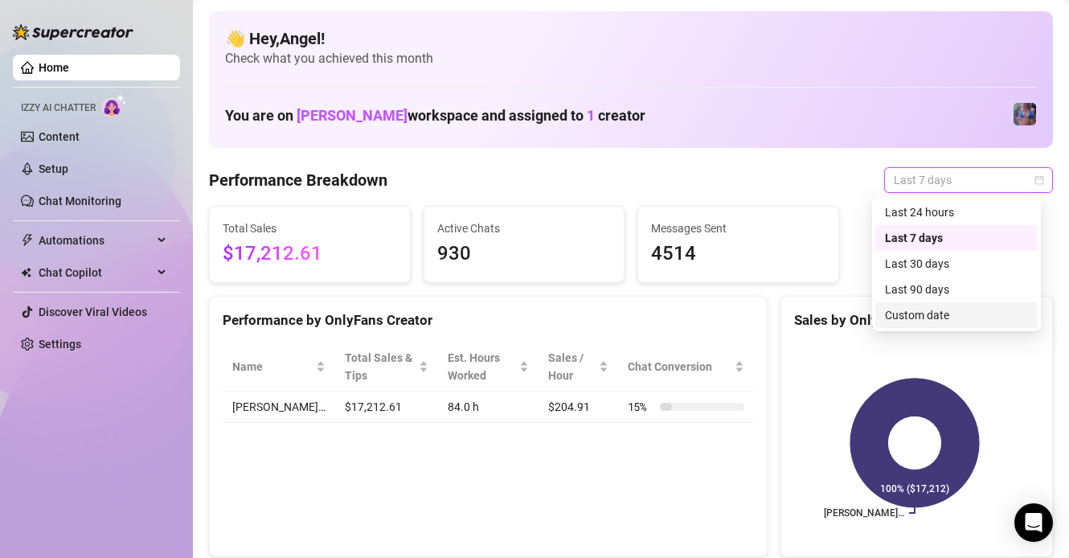
click at [927, 309] on div "Custom date" at bounding box center [956, 315] width 143 height 18
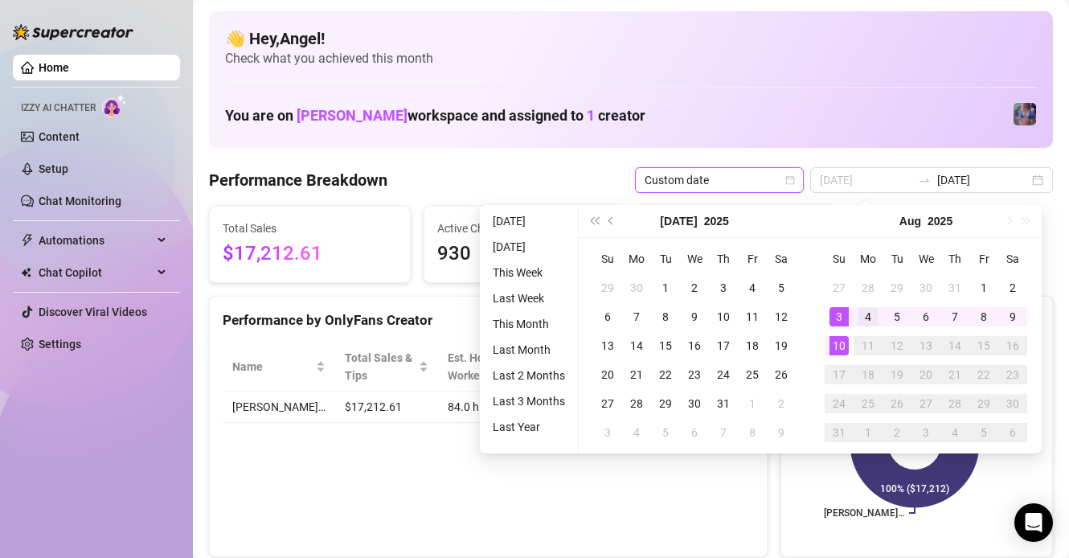
type input "[DATE]"
drag, startPoint x: 862, startPoint y: 322, endPoint x: 844, endPoint y: 341, distance: 25.6
click at [862, 322] on div "4" at bounding box center [867, 316] width 19 height 19
click at [840, 344] on div "10" at bounding box center [838, 345] width 19 height 19
type input "[DATE]"
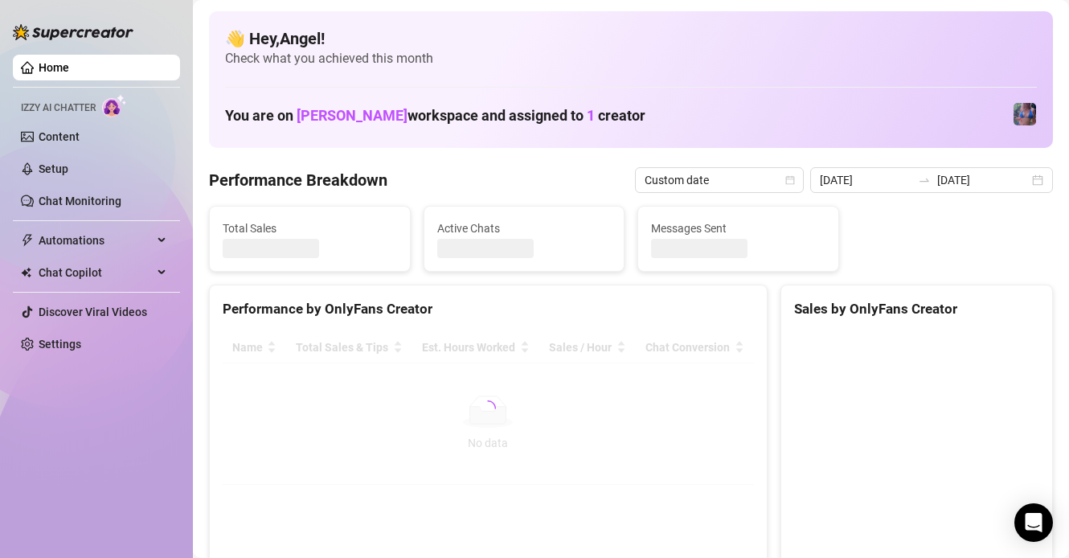
click at [551, 168] on div "Performance Breakdown Custom date 2025-08-04 2025-08-10" at bounding box center [631, 180] width 844 height 26
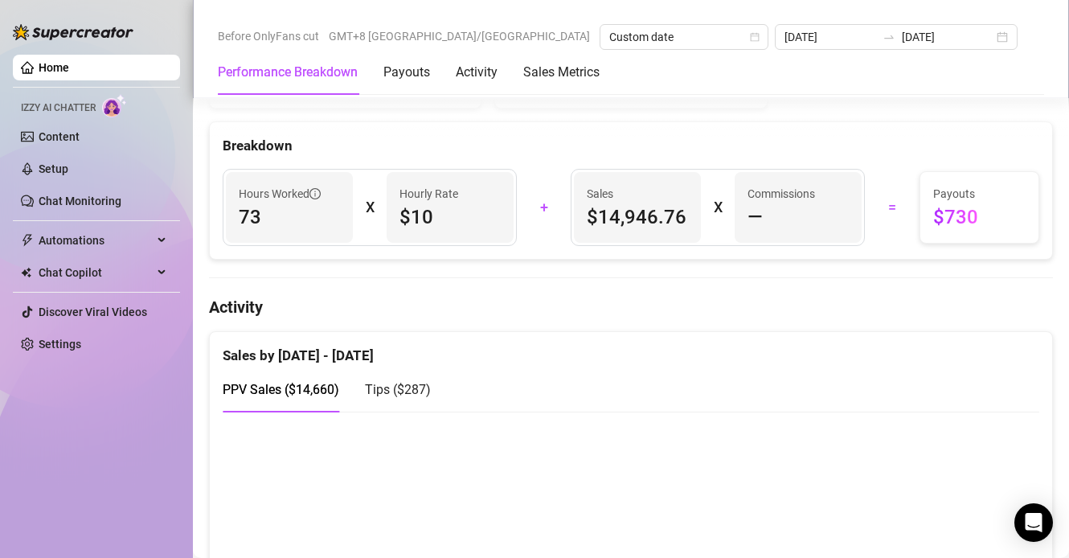
scroll to position [526, 0]
